Goal: Navigation & Orientation: Find specific page/section

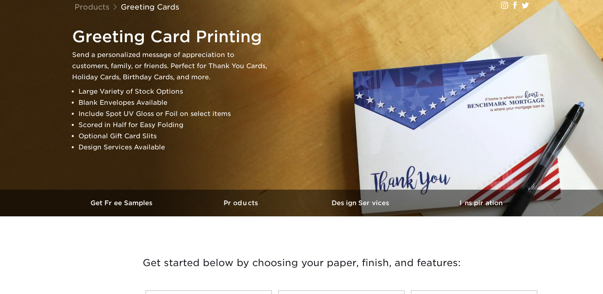
scroll to position [72, 0]
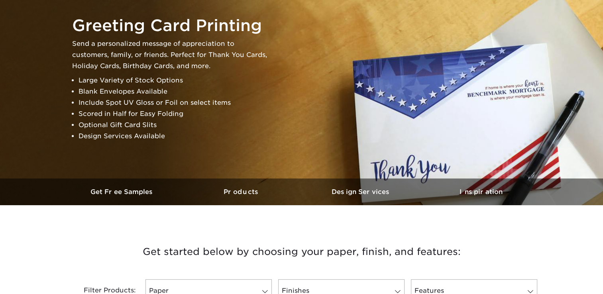
click at [311, 121] on div "Greeting Card Printing Send a personalized message of appreciation to customers…" at bounding box center [305, 79] width 478 height 132
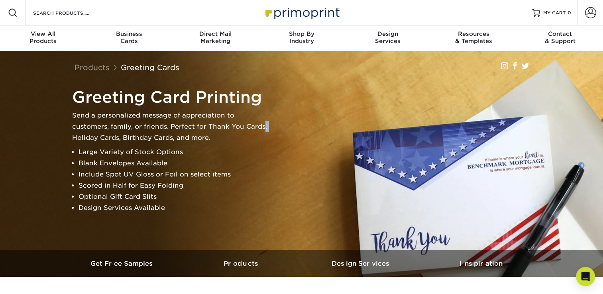
scroll to position [0, 0]
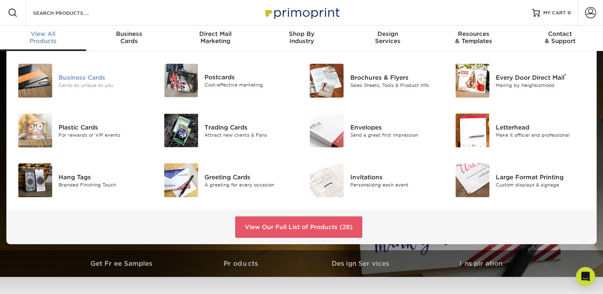
click at [22, 77] on img at bounding box center [35, 81] width 34 height 34
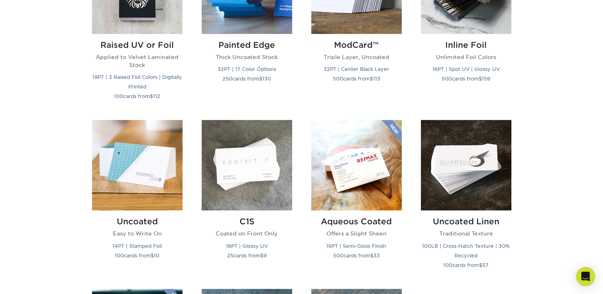
scroll to position [618, 0]
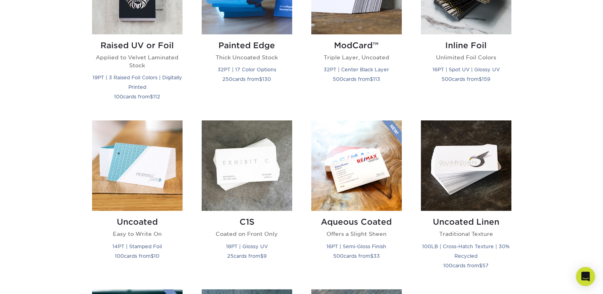
click at [181, 148] on img at bounding box center [137, 165] width 90 height 90
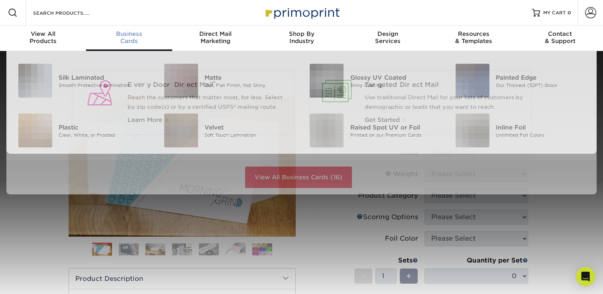
scroll to position [0, 0]
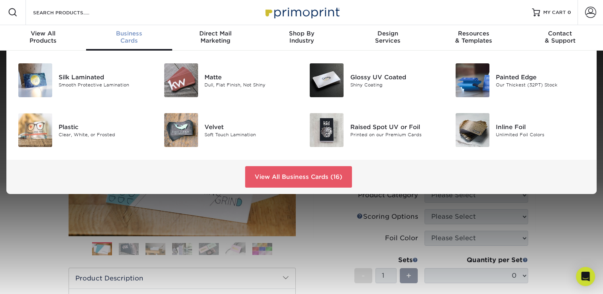
click at [130, 35] on span "Business" at bounding box center [129, 33] width 86 height 7
